Goal: Task Accomplishment & Management: Manage account settings

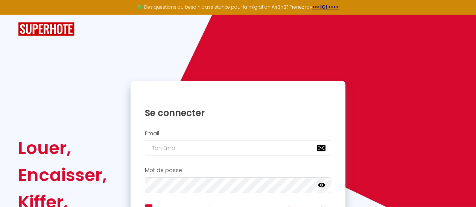
scroll to position [75, 0]
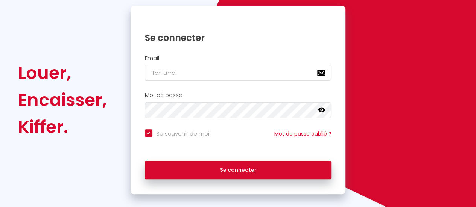
click at [206, 58] on h2 "Email" at bounding box center [238, 58] width 187 height 6
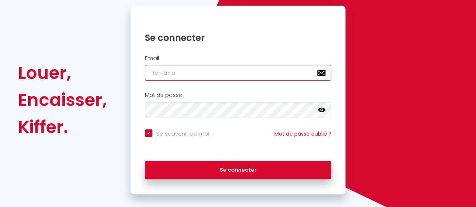
click at [206, 73] on input "email" at bounding box center [238, 73] width 187 height 16
type input "o"
checkbox input "true"
type input "on"
checkbox input "true"
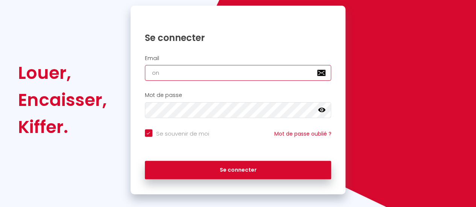
type input "one"
checkbox input "true"
type input "onec"
checkbox input "true"
type input "oneca"
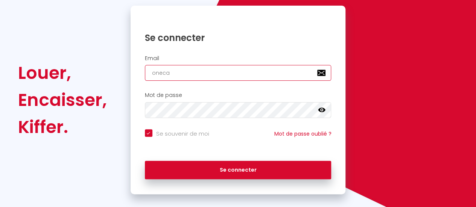
checkbox input "true"
type input "onecal"
checkbox input "true"
type input "onecall"
checkbox input "true"
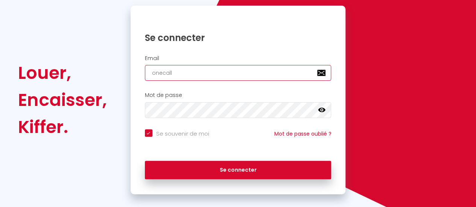
type input "onecallc"
checkbox input "true"
type input "onecallco"
checkbox input "true"
type input "onecallcon"
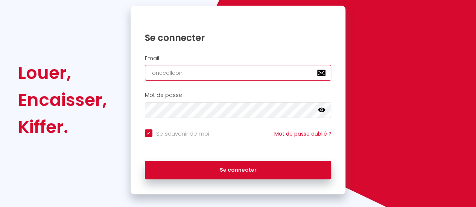
checkbox input "true"
type input "onecallconc"
checkbox input "true"
type input "onecallconci"
checkbox input "true"
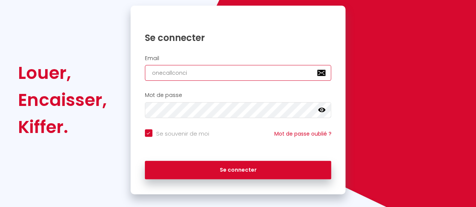
type input "onecallconcie"
checkbox input "true"
type input "onecallconcier"
checkbox input "true"
type input "onecallconcierg"
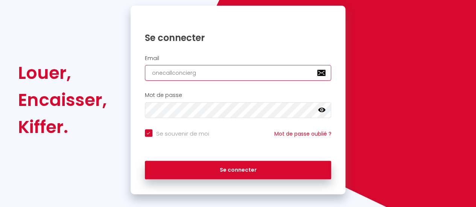
checkbox input "true"
type input "onecallconcierge"
checkbox input "true"
type input "onecallconcierger"
checkbox input "true"
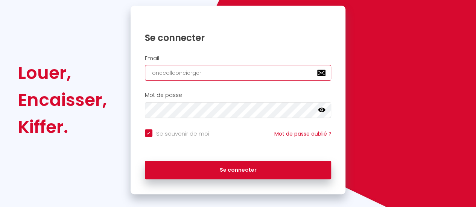
type input "onecallconciergeri"
checkbox input "true"
type input "onecallconciergerie"
checkbox input "true"
type input "onecallconciergerie5"
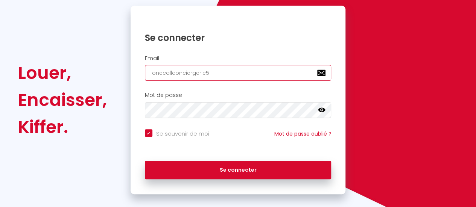
checkbox input "true"
type input "onecallconciergerie51"
checkbox input "true"
type input "onecallconciergerie51@"
checkbox input "true"
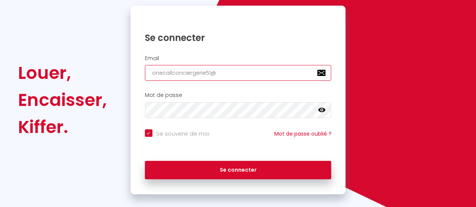
type input "onecallconciergerie51@o"
checkbox input "true"
type input "onecallconciergerie51@ou"
checkbox input "true"
type input "onecallconciergerie51@out"
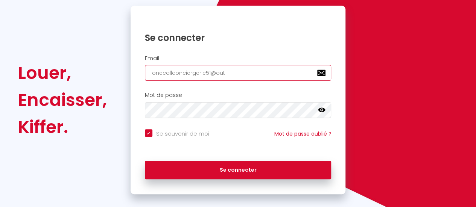
checkbox input "true"
type input "onecallconciergerie51@outl"
checkbox input "true"
type input "onecallconciergerie51@outlo"
checkbox input "true"
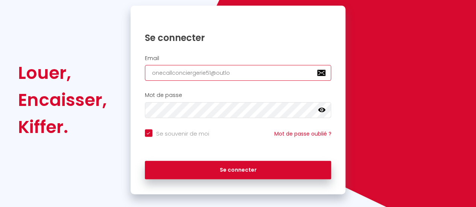
type input "onecallconciergerie51@outloo"
checkbox input "true"
type input "[EMAIL_ADDRESS]"
checkbox input "true"
type input "[EMAIL_ADDRESS]."
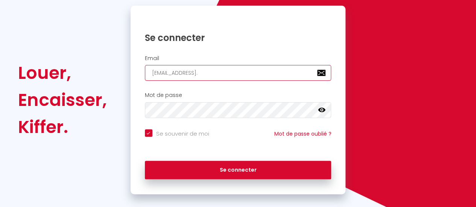
checkbox input "true"
type input "onecallconciergerie51@outlook.c"
checkbox input "true"
type input "[EMAIL_ADDRESS][DOMAIN_NAME]"
checkbox input "true"
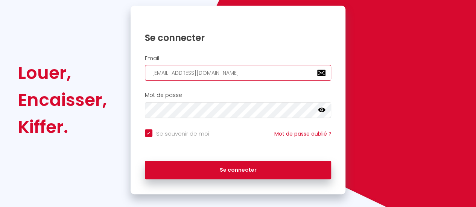
type input "[EMAIL_ADDRESS][DOMAIN_NAME]"
checkbox input "true"
type input "[EMAIL_ADDRESS][DOMAIN_NAME]"
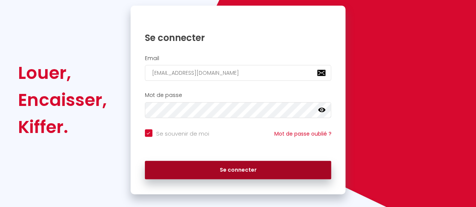
click at [226, 170] on button "Se connecter" at bounding box center [238, 170] width 187 height 19
checkbox input "true"
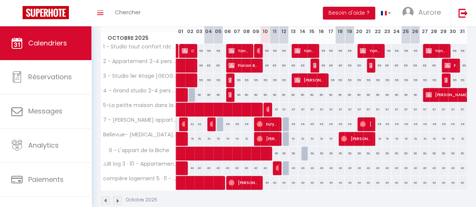
scroll to position [75, 0]
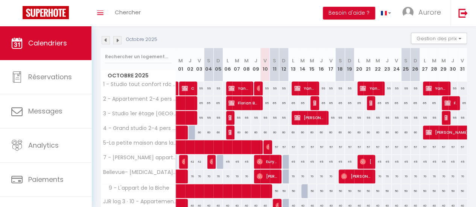
click at [239, 24] on div "Toggle menubar Chercher BUTTON Besoin d'aide ? Aurore Paramètres Équipe" at bounding box center [263, 13] width 416 height 26
click at [259, 20] on div "Toggle menubar Chercher BUTTON Besoin d'aide ? Aurore Paramètres Équipe" at bounding box center [263, 13] width 416 height 26
click at [463, 11] on img at bounding box center [462, 12] width 9 height 9
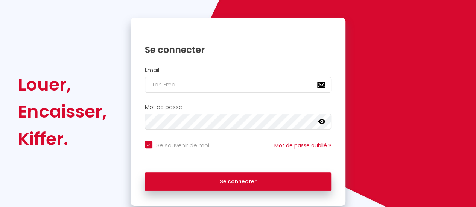
checkbox input "true"
